Goal: Check status: Check status

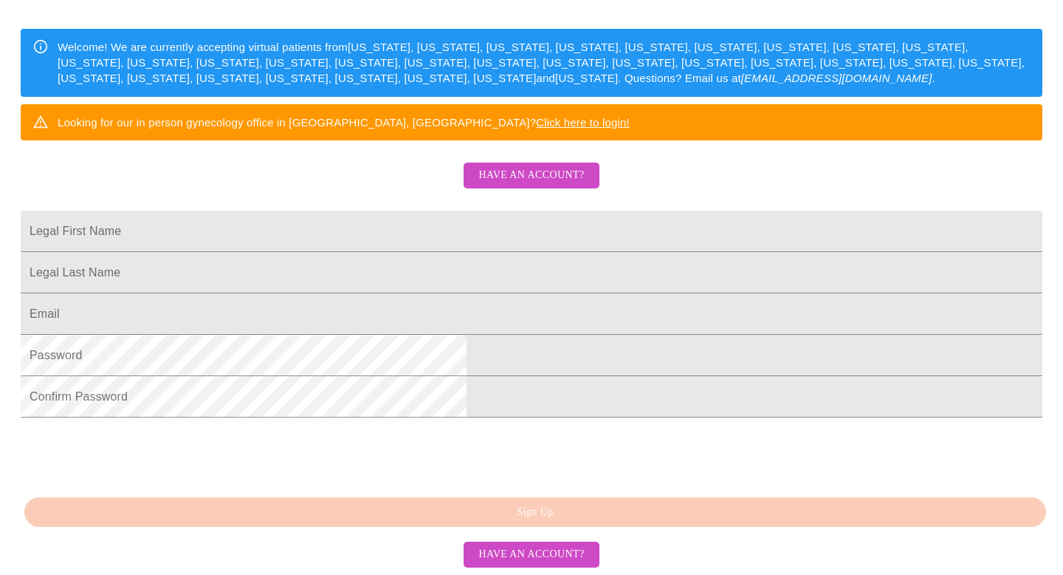
scroll to position [276, 0]
click at [542, 166] on span "Have an account?" at bounding box center [532, 175] width 106 height 18
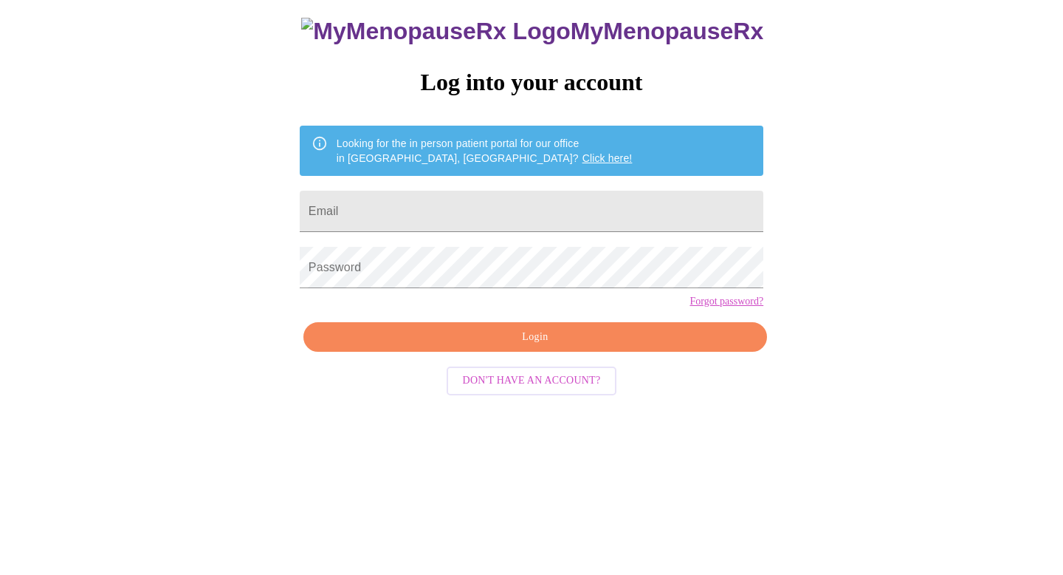
scroll to position [15, 0]
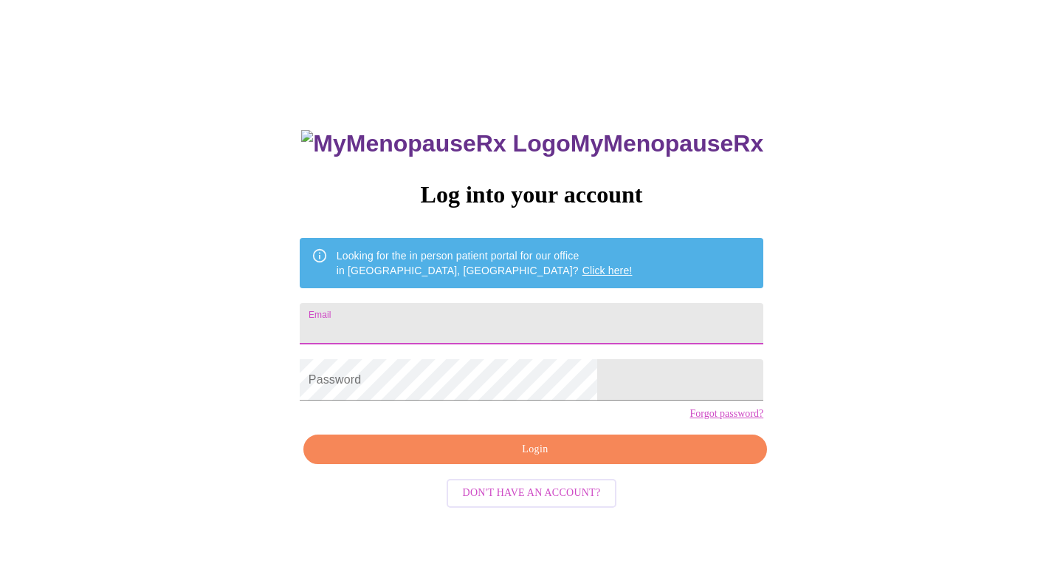
click at [502, 325] on input "Email" at bounding box center [532, 323] width 464 height 41
type input "[EMAIL_ADDRESS][DOMAIN_NAME]"
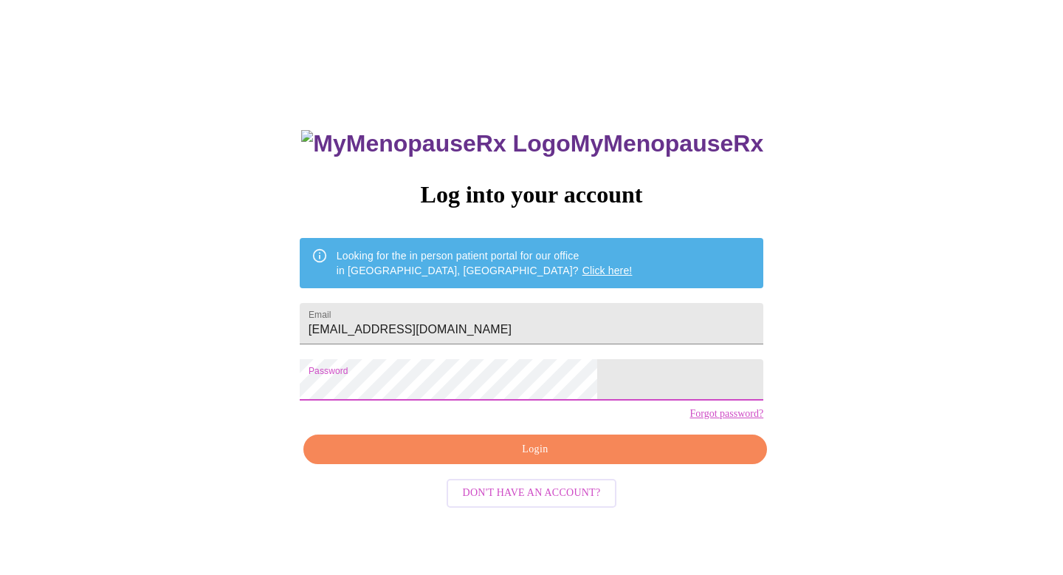
click at [548, 459] on span "Login" at bounding box center [536, 449] width 430 height 18
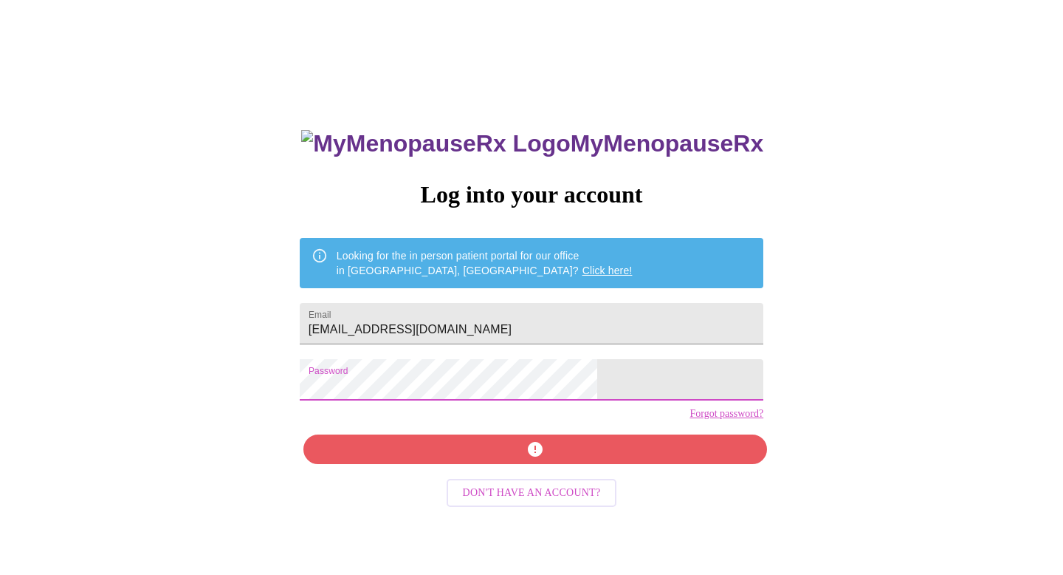
click at [381, 396] on div "MyMenopauseRx Log into your account Looking for the in person patient portal fo…" at bounding box center [531, 393] width 493 height 575
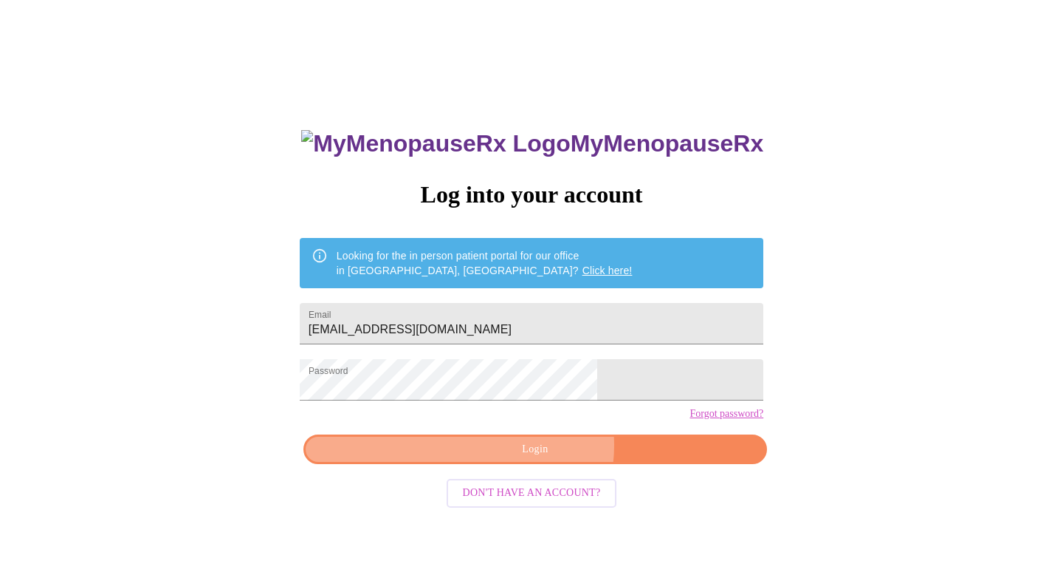
click at [541, 459] on span "Login" at bounding box center [536, 449] width 430 height 18
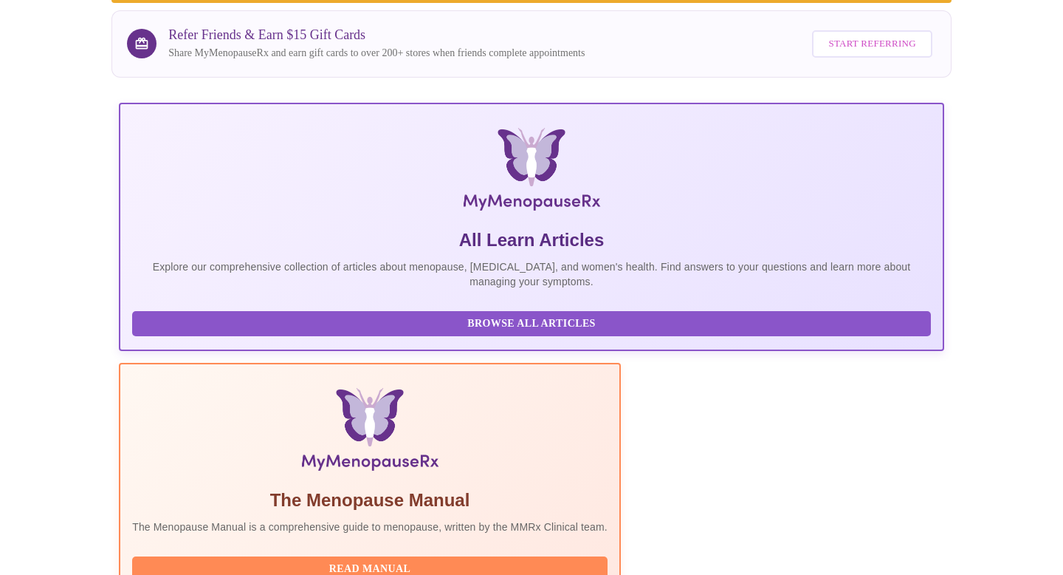
scroll to position [276, 0]
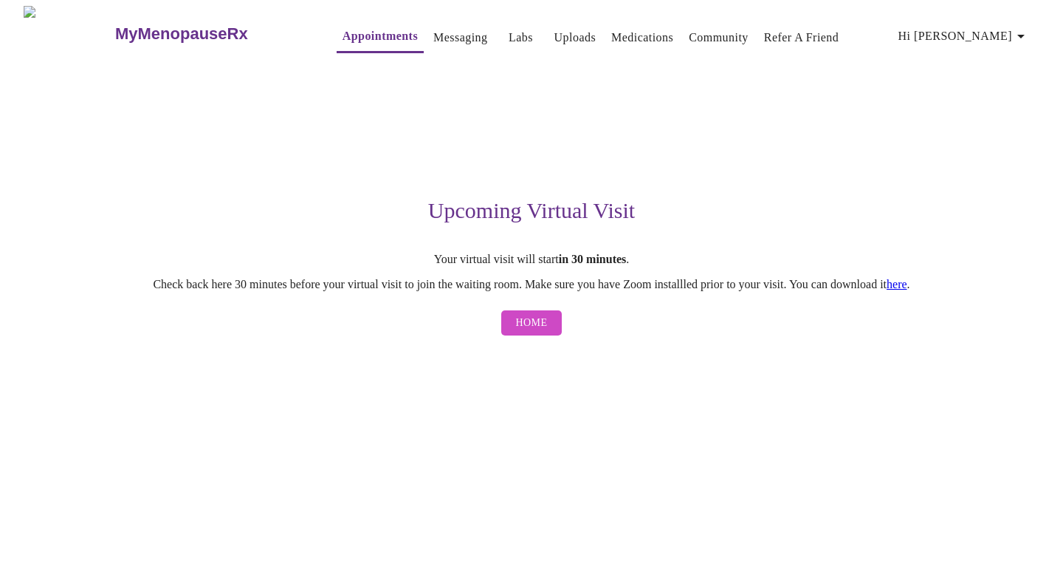
click at [530, 329] on span "Home" at bounding box center [532, 323] width 32 height 18
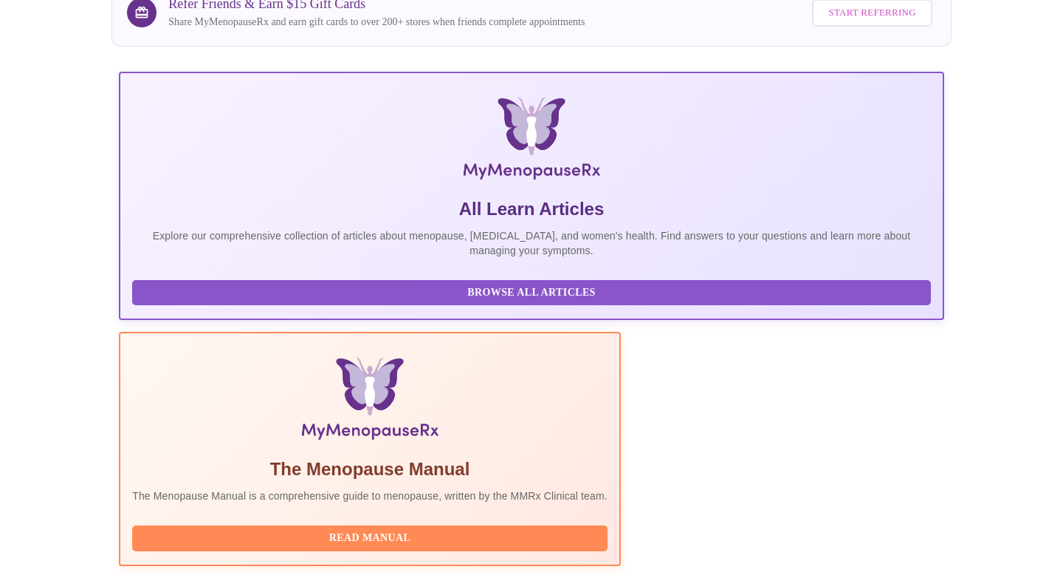
scroll to position [276, 0]
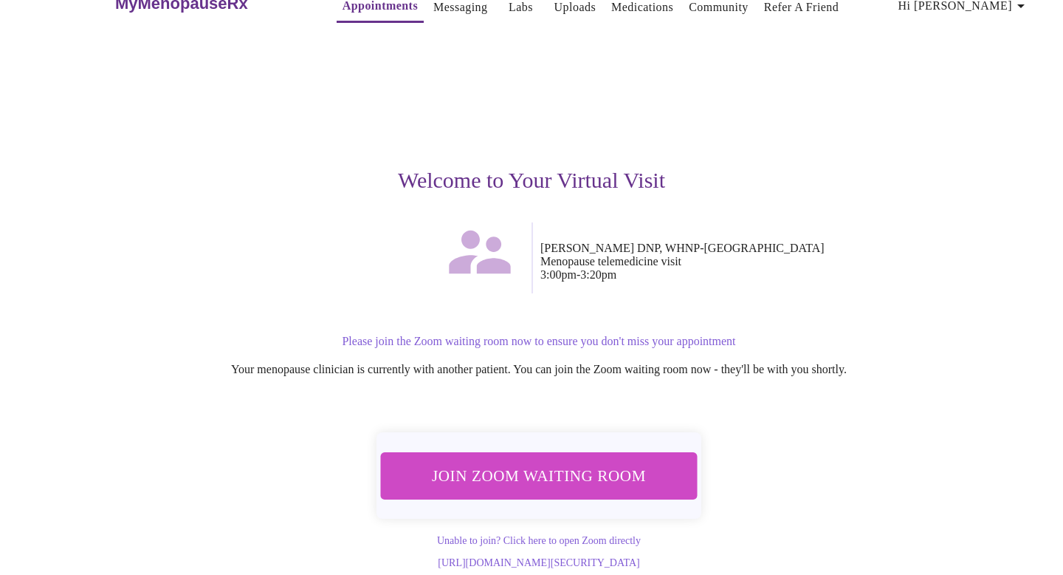
scroll to position [42, 0]
click at [532, 462] on span "Join Zoom Waiting Room" at bounding box center [539, 475] width 278 height 27
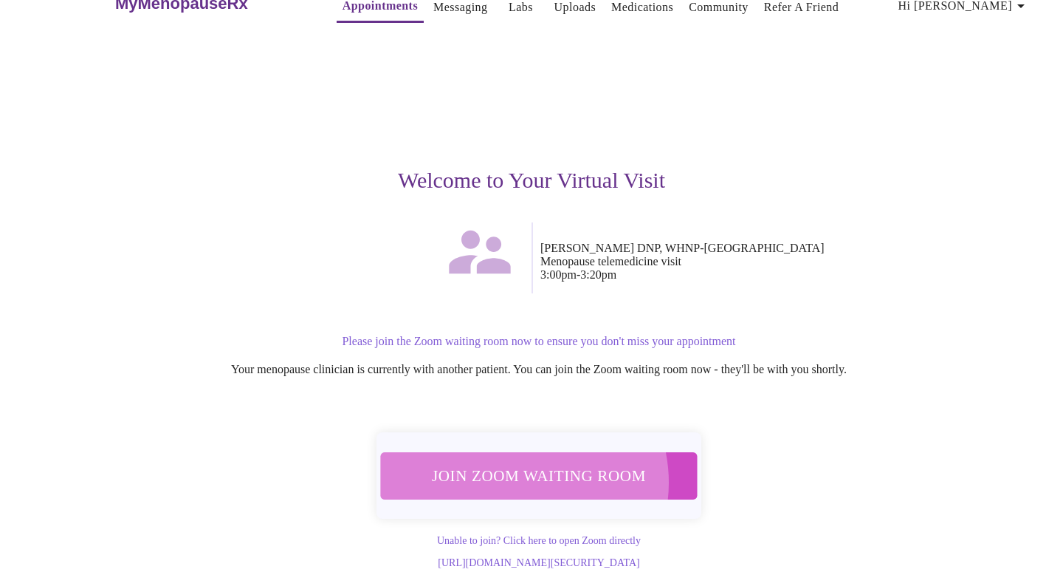
click at [518, 462] on span "Join Zoom Waiting Room" at bounding box center [539, 475] width 278 height 27
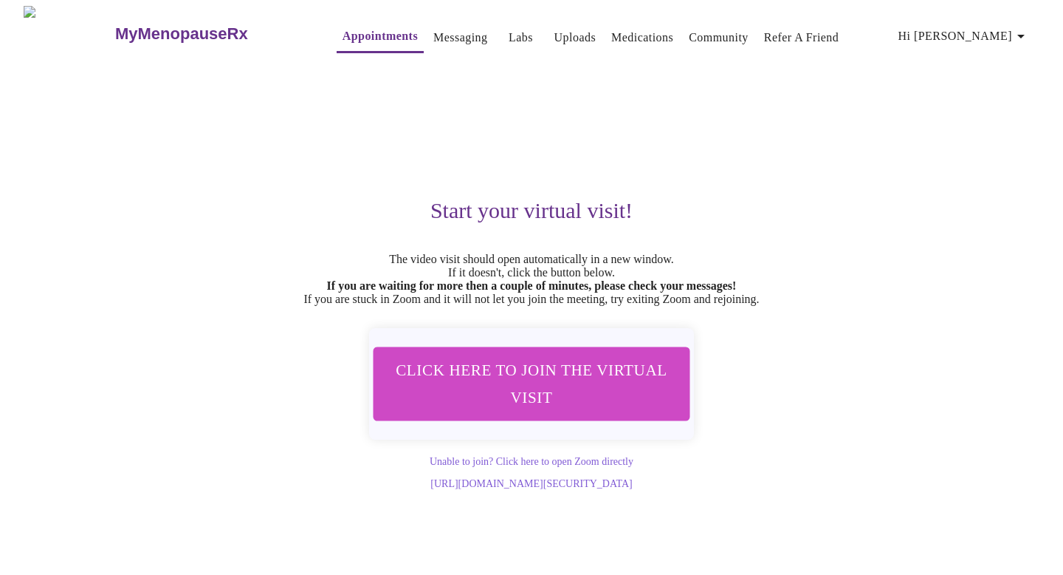
scroll to position [0, 0]
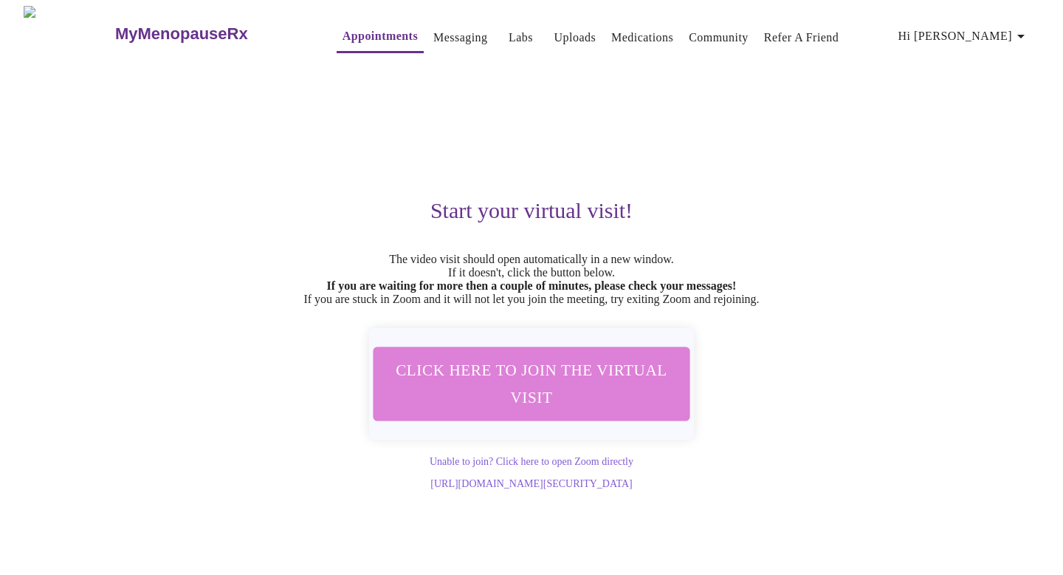
click at [544, 396] on span "Click here to join the virtual visit" at bounding box center [532, 383] width 278 height 55
